Goal: Transaction & Acquisition: Purchase product/service

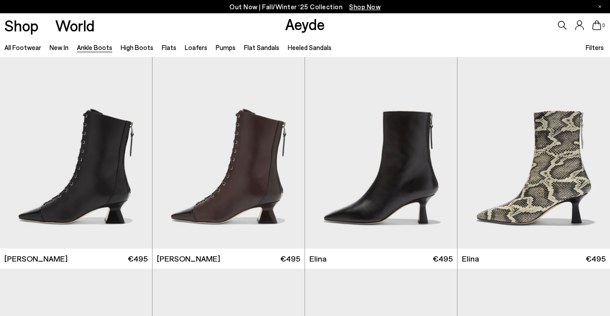
scroll to position [1938, 0]
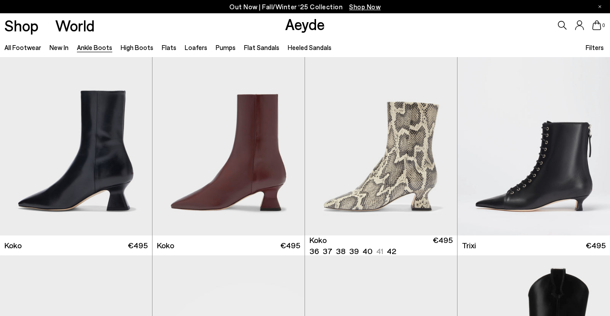
scroll to position [4025, 0]
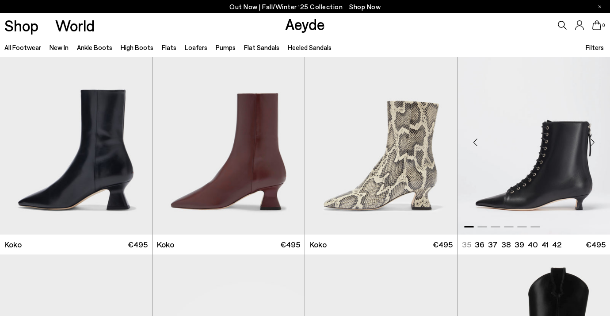
click at [592, 140] on div "Next slide" at bounding box center [592, 142] width 27 height 27
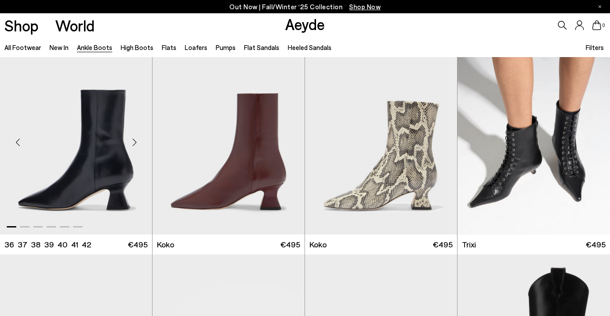
click at [136, 148] on div "Next slide" at bounding box center [134, 142] width 27 height 27
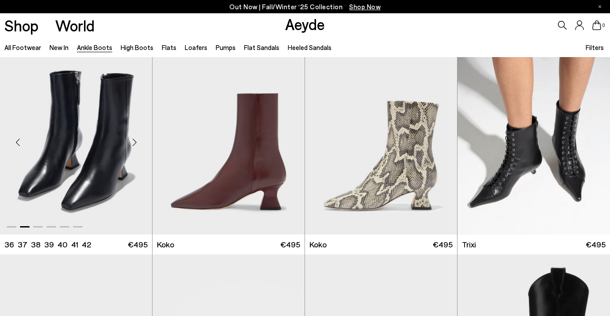
click at [136, 148] on div "Next slide" at bounding box center [134, 142] width 27 height 27
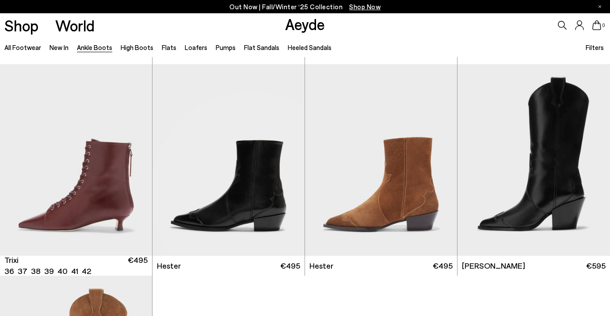
scroll to position [4215, 0]
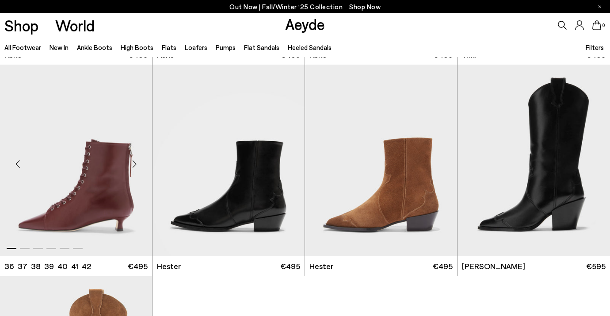
click at [136, 162] on div "Next slide" at bounding box center [134, 163] width 27 height 27
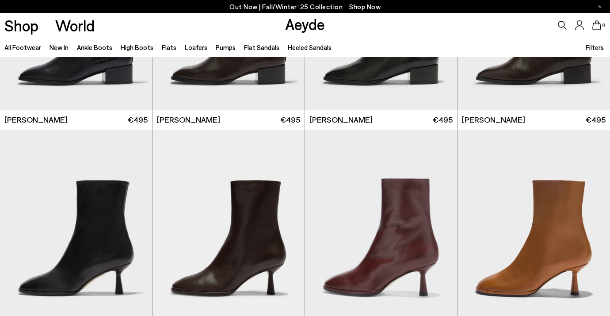
scroll to position [3728, 0]
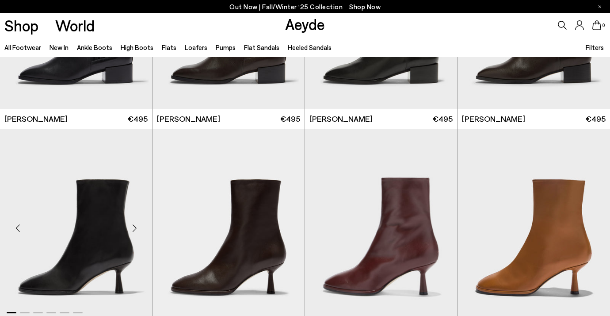
click at [134, 224] on div "Next slide" at bounding box center [134, 227] width 27 height 27
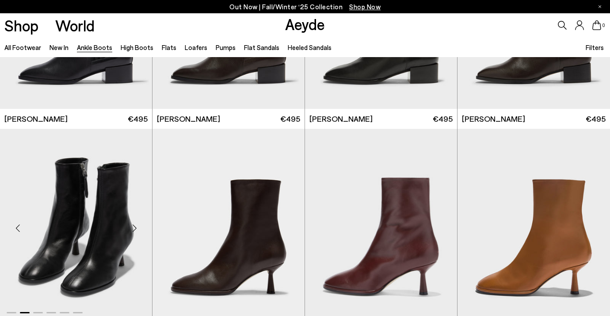
click at [134, 224] on div "Next slide" at bounding box center [134, 227] width 27 height 27
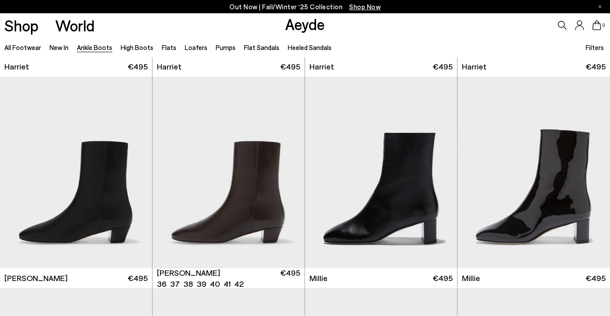
scroll to position [1459, 0]
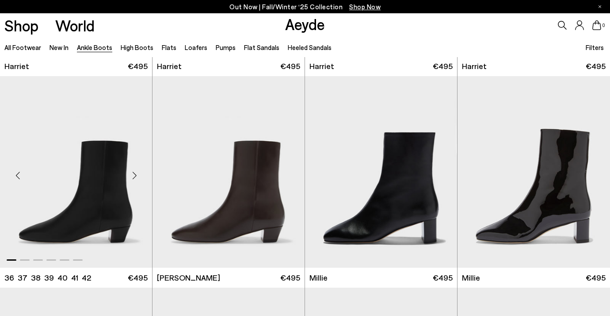
click at [134, 178] on div "Next slide" at bounding box center [134, 175] width 27 height 27
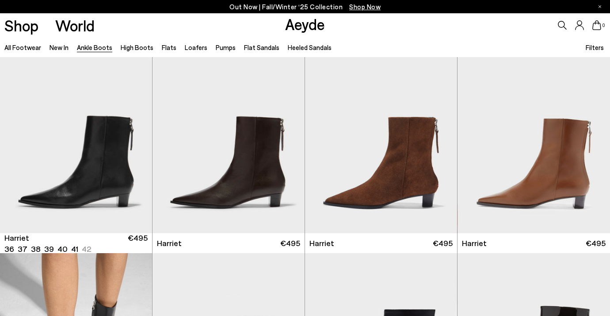
scroll to position [1275, 0]
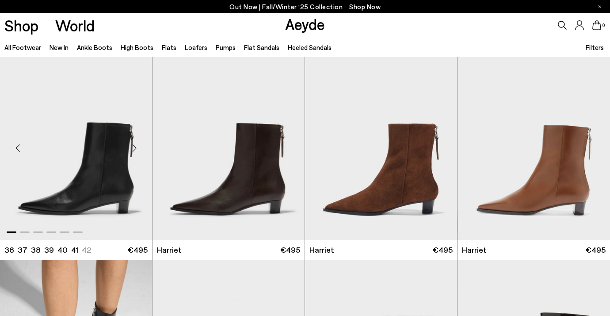
click at [137, 147] on div "Next slide" at bounding box center [134, 147] width 27 height 27
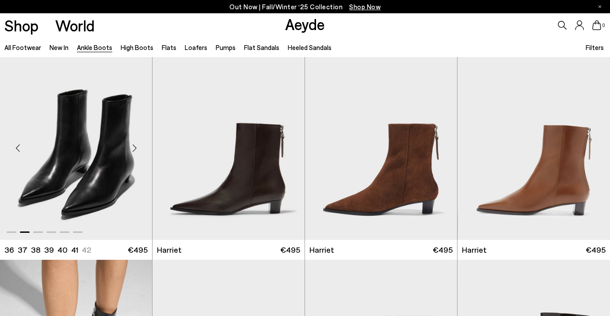
click at [137, 147] on div "Next slide" at bounding box center [134, 147] width 27 height 27
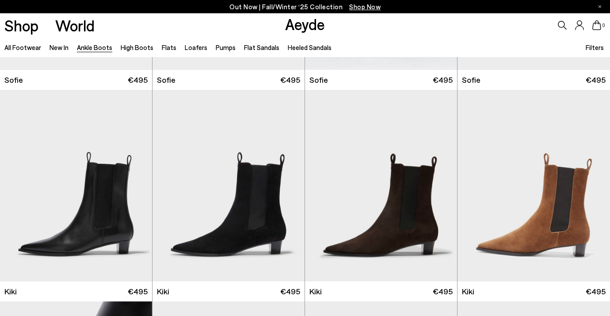
scroll to position [989, 0]
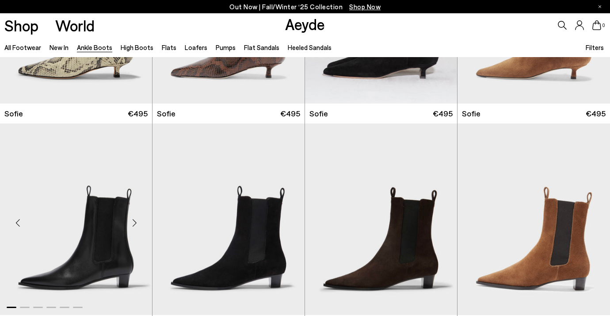
click at [131, 221] on div "Next slide" at bounding box center [134, 223] width 27 height 27
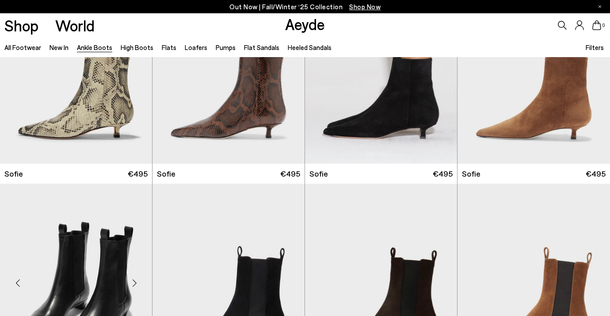
scroll to position [877, 0]
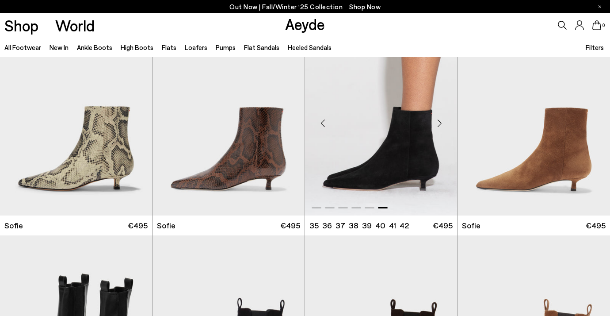
click at [438, 122] on div "Next slide" at bounding box center [439, 123] width 27 height 27
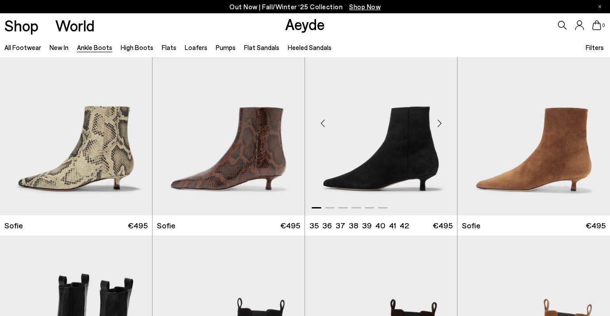
click at [438, 122] on div "Next slide" at bounding box center [439, 123] width 27 height 27
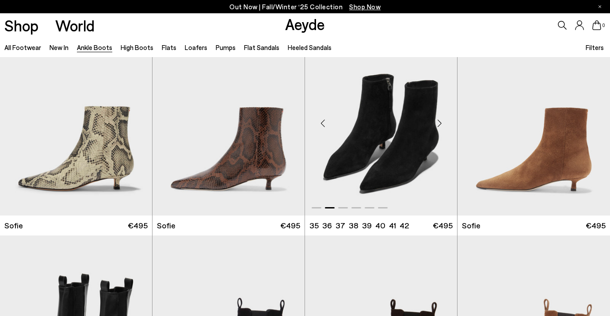
click at [438, 122] on div "Next slide" at bounding box center [439, 123] width 27 height 27
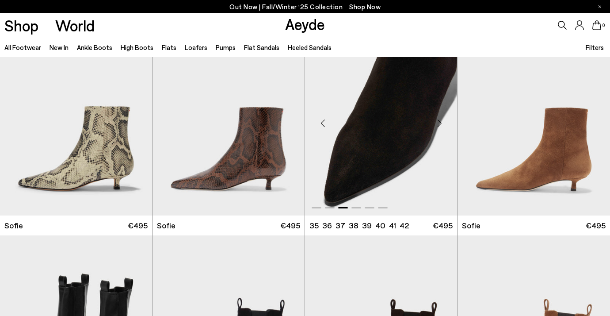
click at [438, 122] on div "Next slide" at bounding box center [439, 123] width 27 height 27
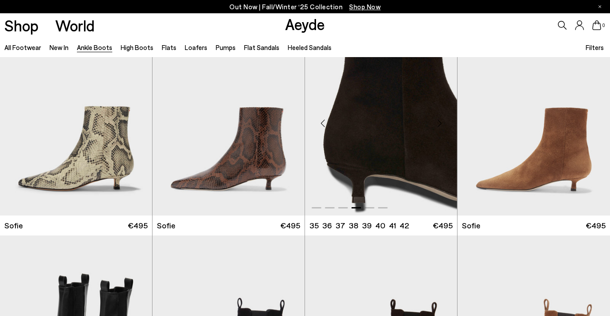
click at [438, 122] on div "Next slide" at bounding box center [439, 123] width 27 height 27
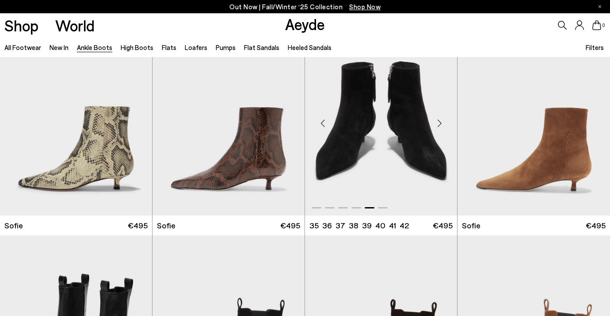
click at [396, 140] on img "5 / 6" at bounding box center [381, 119] width 152 height 191
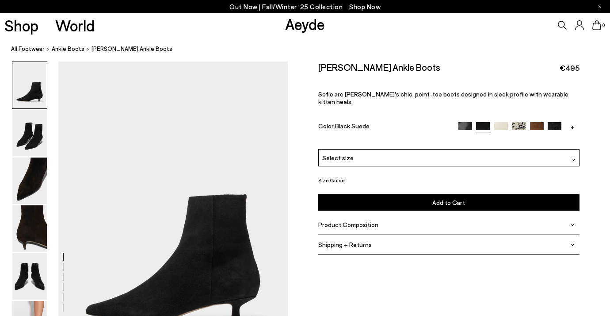
click at [363, 150] on div "Select size" at bounding box center [448, 157] width 261 height 17
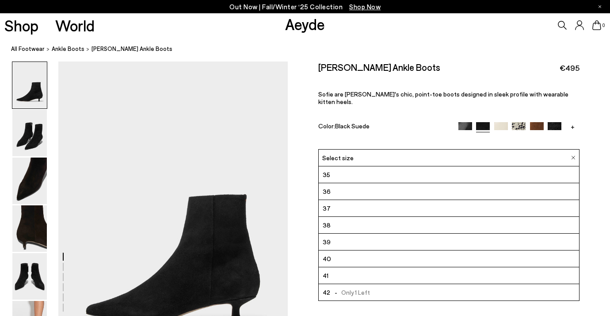
click at [334, 235] on li "39" at bounding box center [449, 241] width 260 height 17
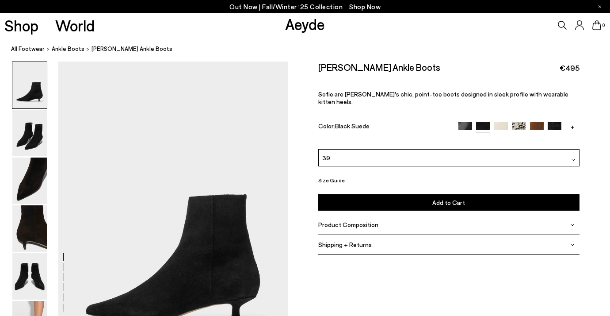
click at [466, 122] on img at bounding box center [465, 129] width 14 height 14
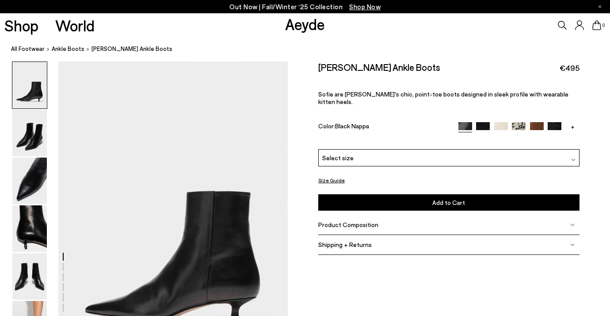
scroll to position [39, 0]
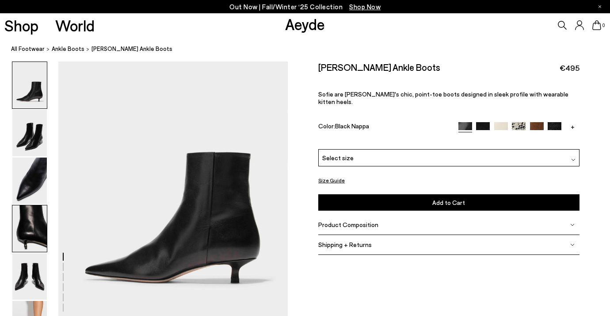
click at [17, 244] on img at bounding box center [29, 228] width 34 height 46
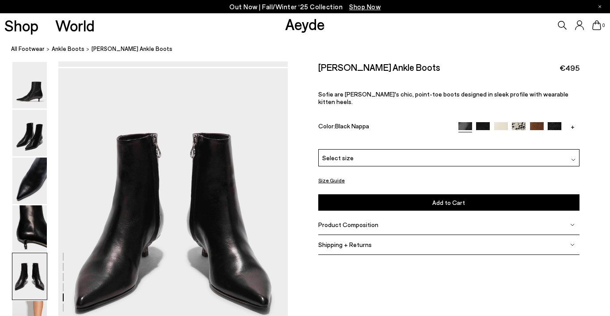
scroll to position [1223, 0]
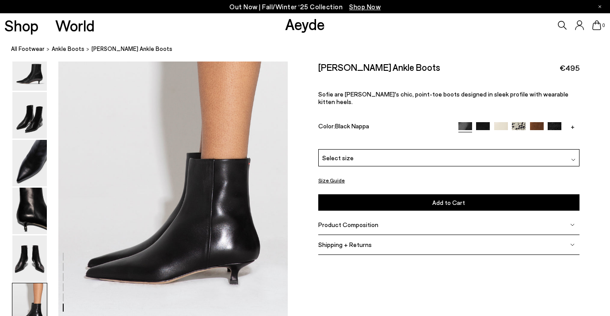
scroll to position [1597, 0]
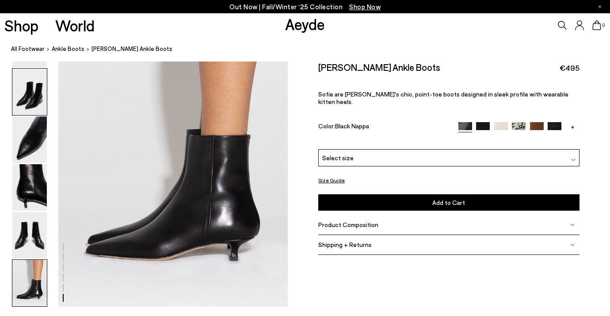
click at [30, 100] on img at bounding box center [29, 92] width 34 height 46
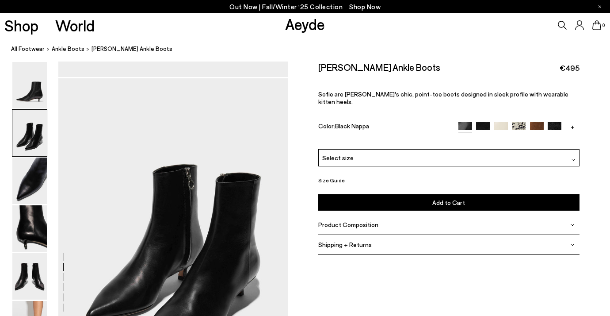
scroll to position [273, 0]
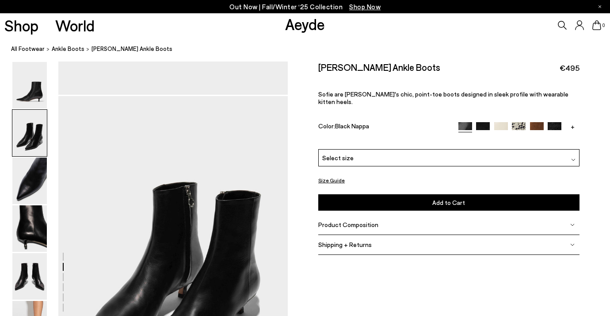
click at [502, 122] on img at bounding box center [501, 129] width 14 height 14
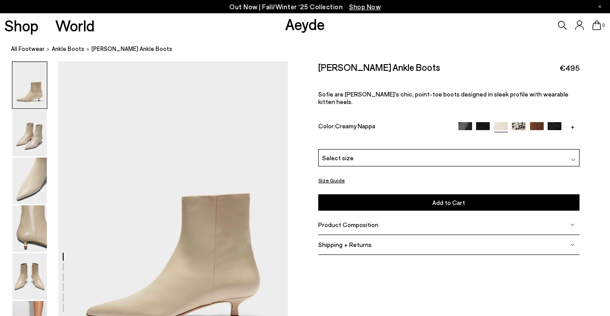
click at [535, 122] on img at bounding box center [537, 129] width 14 height 14
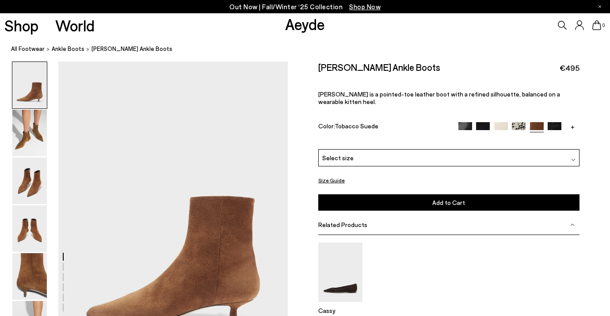
click at [553, 122] on img at bounding box center [555, 129] width 14 height 14
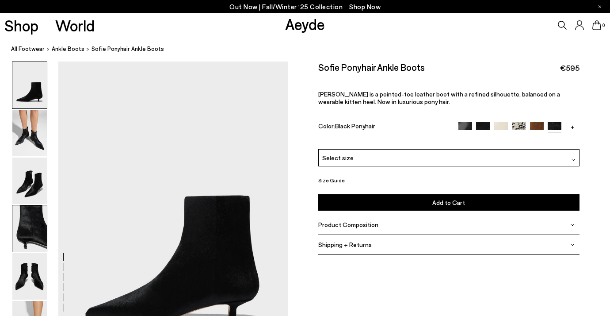
click at [26, 233] on img at bounding box center [29, 228] width 34 height 46
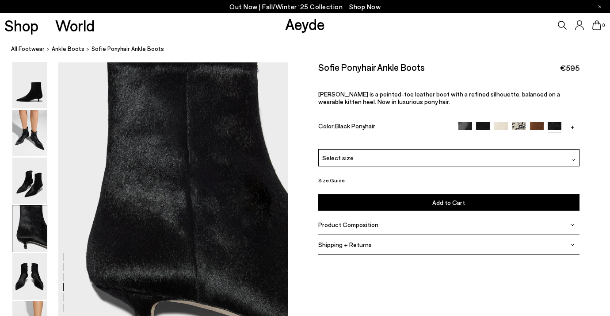
scroll to position [923, 0]
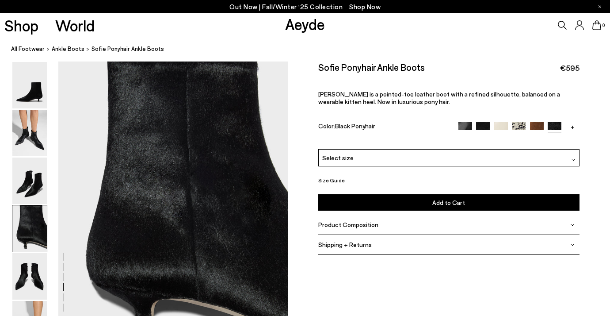
click at [487, 126] on img at bounding box center [483, 129] width 14 height 14
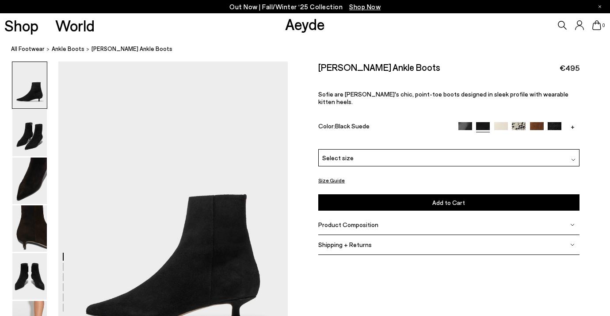
click at [386, 152] on div "Select size" at bounding box center [448, 157] width 261 height 17
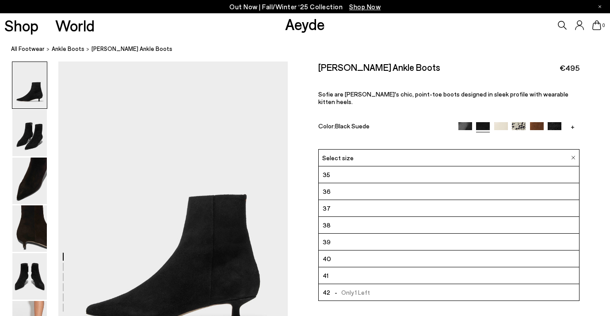
click at [349, 233] on li "39" at bounding box center [449, 241] width 260 height 17
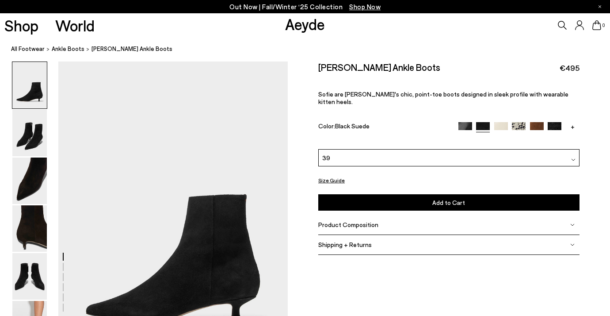
click at [367, 194] on button "Add to Cart Select a Size First" at bounding box center [448, 202] width 261 height 16
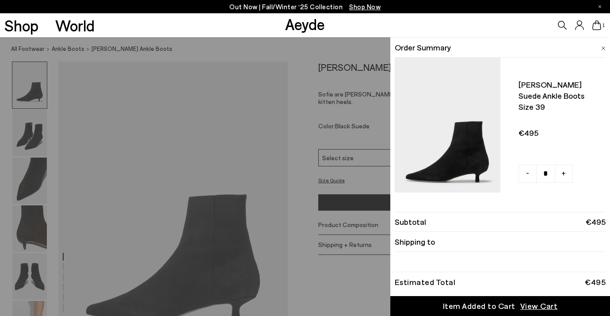
click at [356, 30] on div "Shop World Aeyde 1" at bounding box center [305, 25] width 610 height 24
click at [598, 28] on icon at bounding box center [596, 25] width 9 height 10
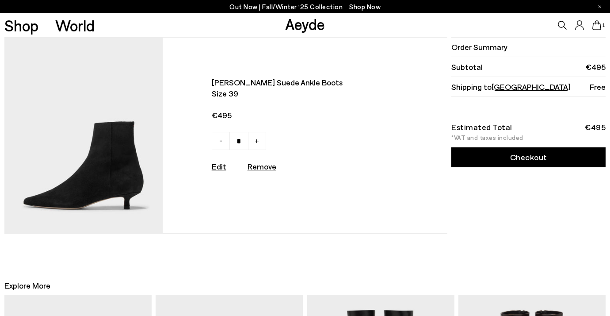
click at [502, 158] on link "Checkout" at bounding box center [528, 157] width 154 height 20
